Goal: Check status: Check status

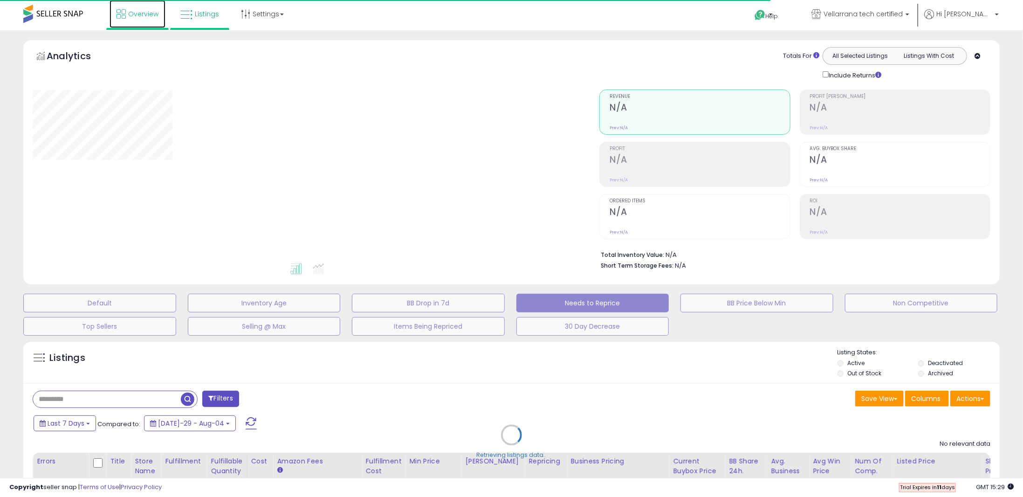
click at [122, 9] on icon at bounding box center [120, 13] width 9 height 9
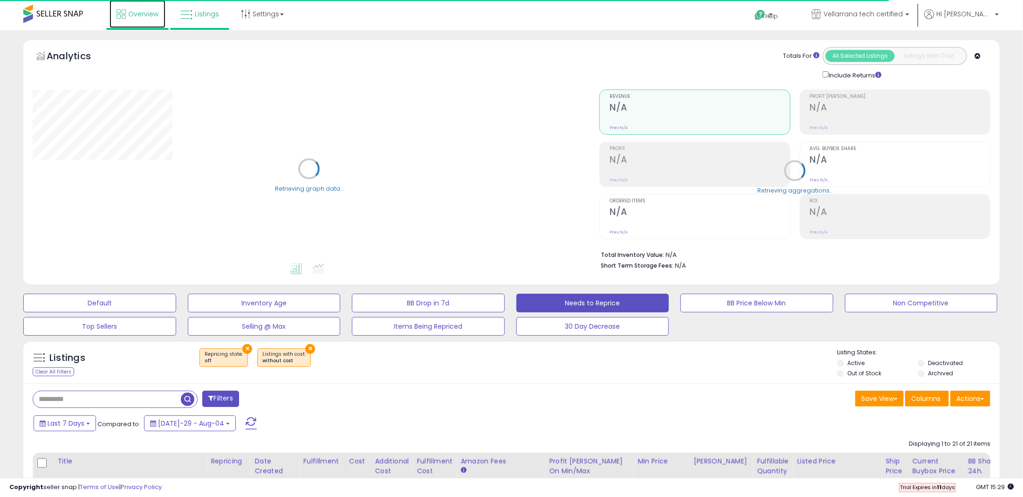
select select "**"
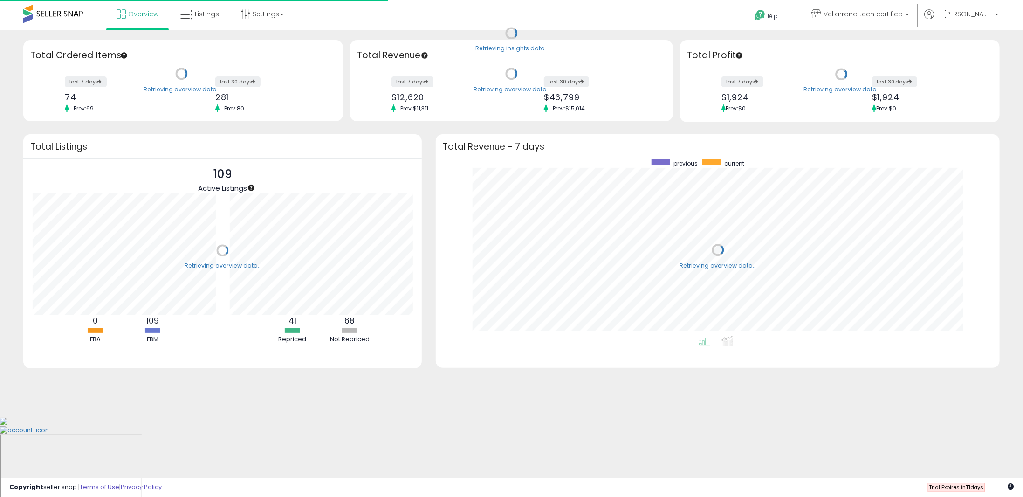
scroll to position [176, 545]
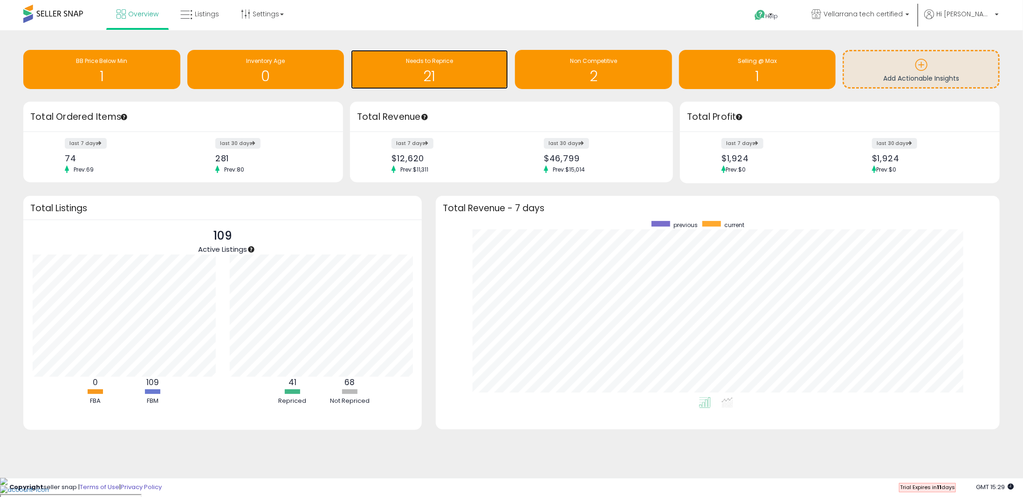
click at [475, 79] on h1 "21" at bounding box center [429, 75] width 148 height 15
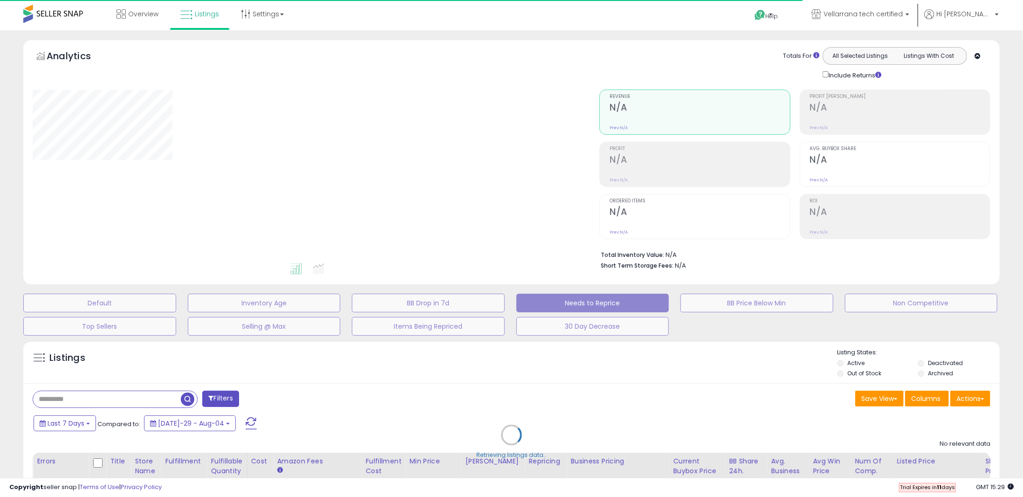
select select "**"
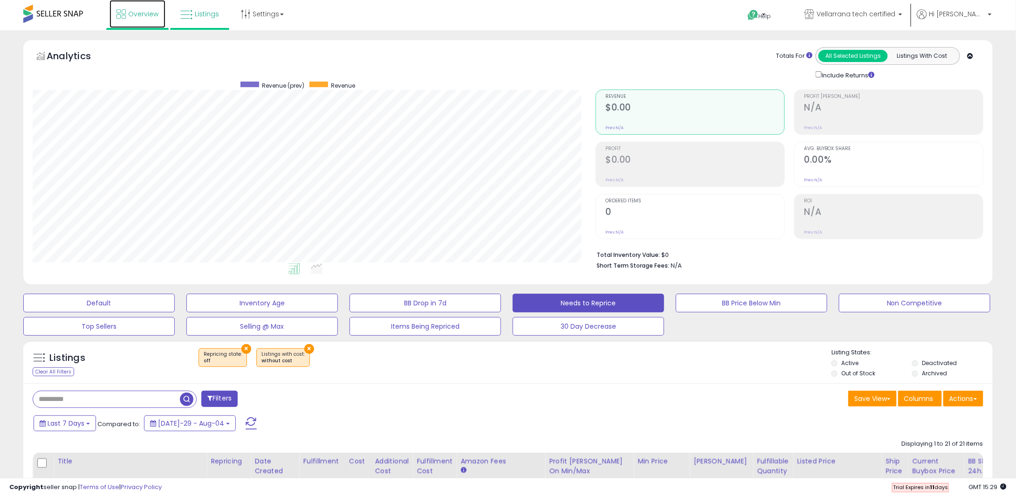
click at [124, 13] on icon at bounding box center [120, 13] width 9 height 9
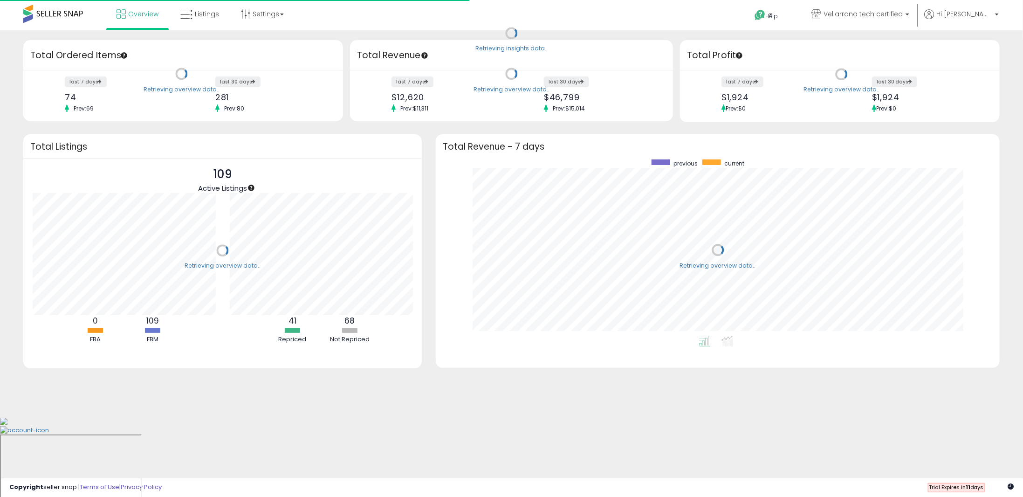
scroll to position [176, 545]
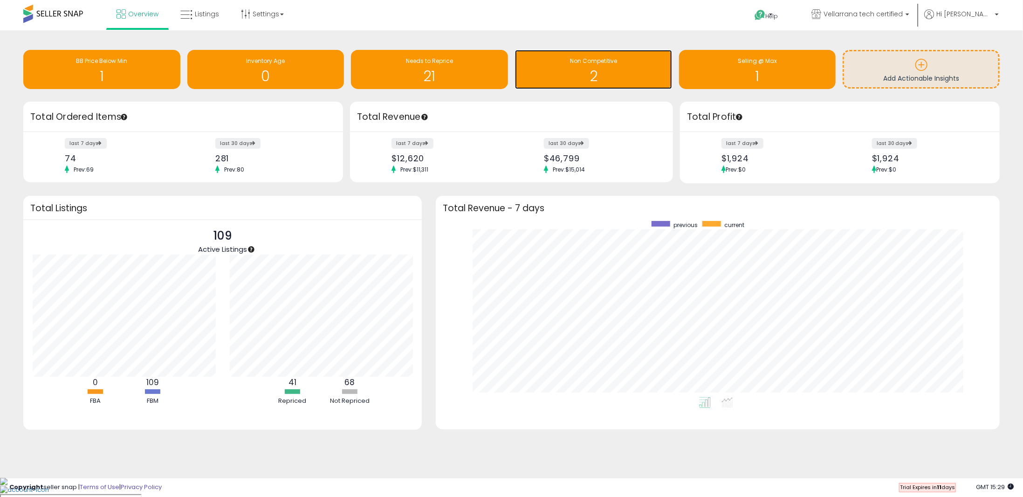
click at [577, 72] on h1 "2" at bounding box center [594, 75] width 148 height 15
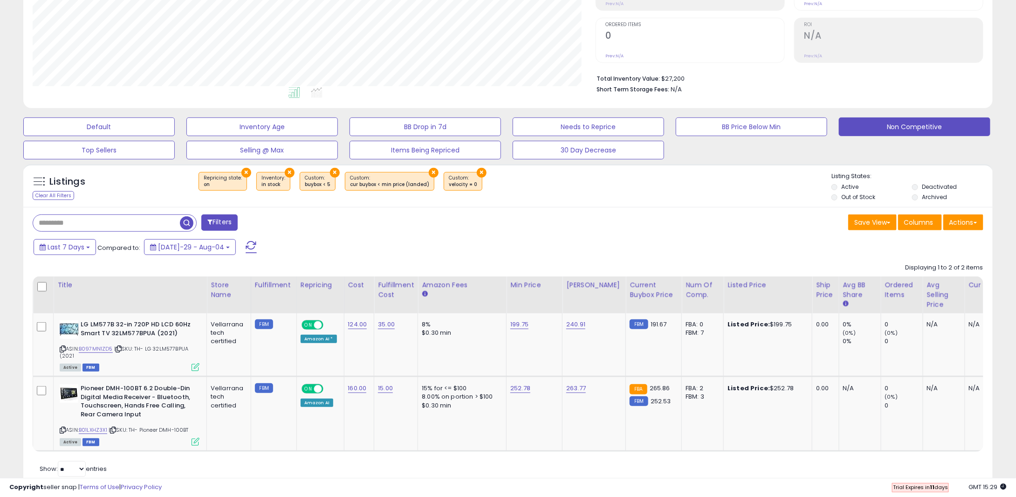
scroll to position [209, 0]
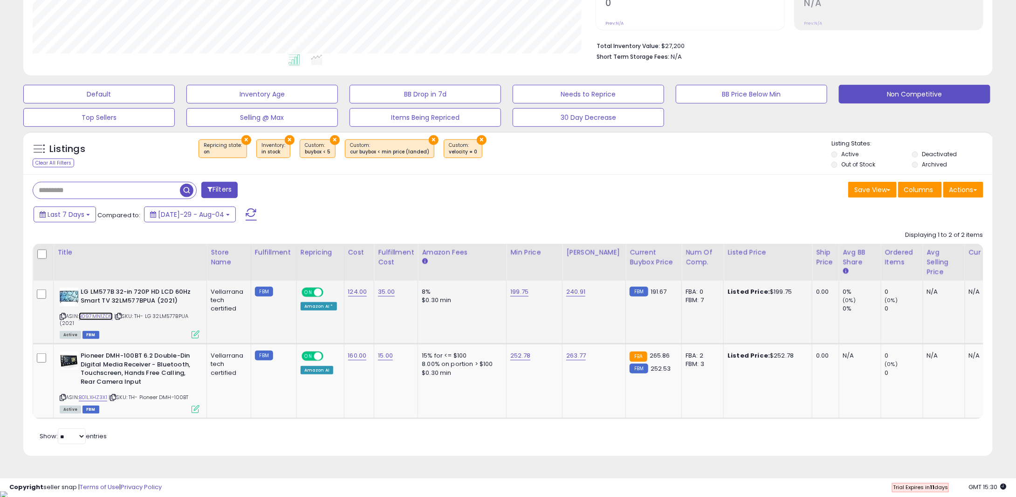
click at [108, 314] on link "B097MN1ZD5" at bounding box center [96, 316] width 34 height 8
click at [92, 393] on link "B01LXHZ3X1" at bounding box center [93, 397] width 28 height 8
